Goal: Task Accomplishment & Management: Complete application form

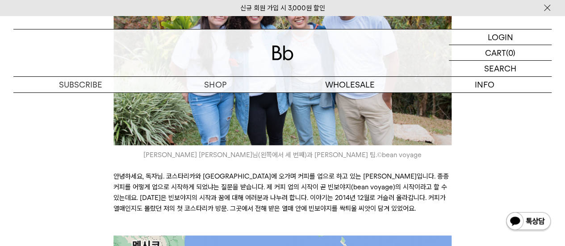
scroll to position [491, 0]
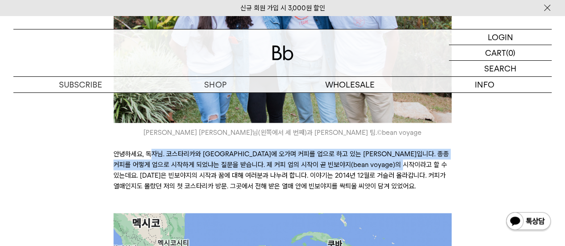
drag, startPoint x: 148, startPoint y: 142, endPoint x: 429, endPoint y: 157, distance: 281.6
click at [429, 157] on p "안녕하세요, 독자님. 코스타리카와 멕시코에 오가며 커피를 업으로 하고 있는 탁승희입니다. 종종 커피를 어떻게 업으로 시작하게 되었냐는 질문을 …" at bounding box center [282, 176] width 338 height 54
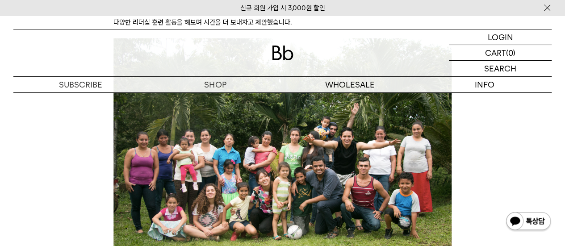
scroll to position [1027, 0]
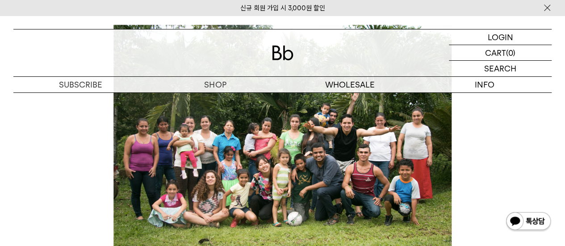
click at [262, 160] on img at bounding box center [282, 137] width 338 height 225
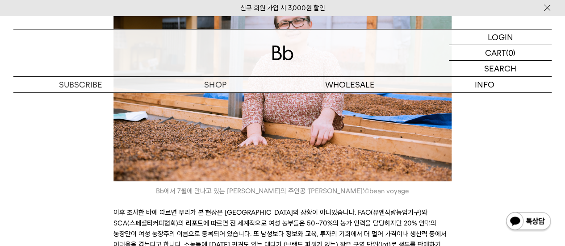
scroll to position [1785, 0]
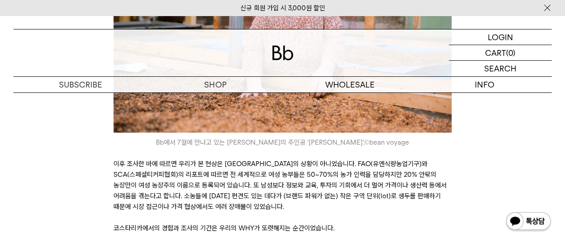
click at [382, 148] on icon "Bb에서 7월에 만나고 있는 코스타리카 커피의 주인공 ‘마이라 솔리스’. © bean voyage" at bounding box center [282, 142] width 338 height 11
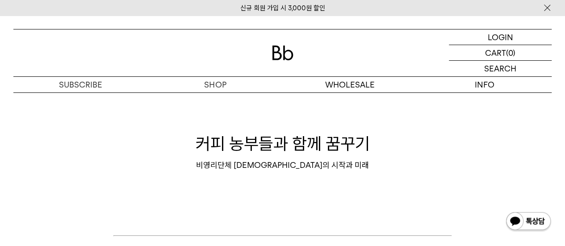
scroll to position [0, 0]
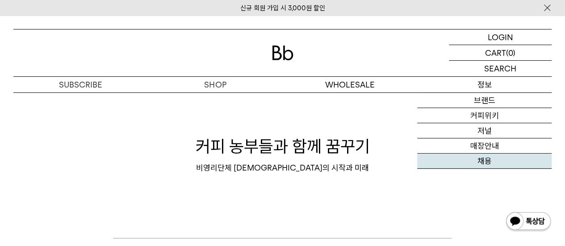
click at [472, 161] on link "채용" at bounding box center [484, 161] width 134 height 15
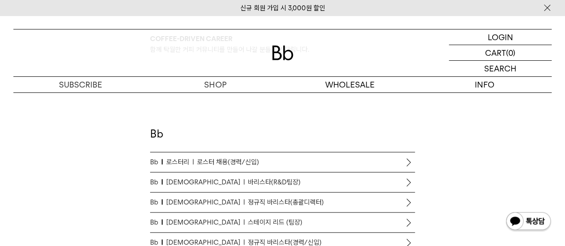
scroll to position [491, 0]
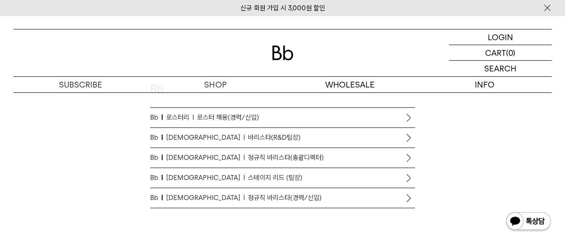
click at [248, 198] on span "정규직 바리스타(경력/신입)" at bounding box center [285, 197] width 74 height 11
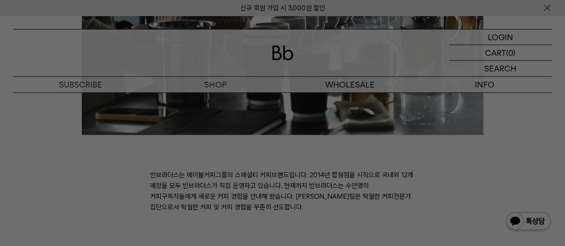
scroll to position [368, 0]
